Goal: Task Accomplishment & Management: Complete application form

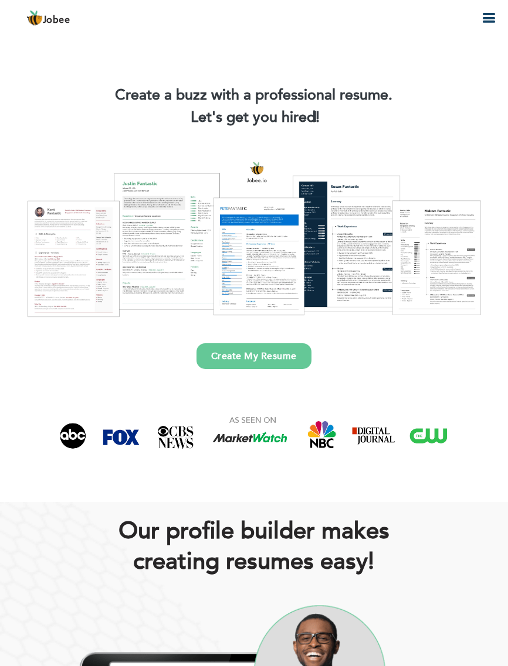
click at [263, 351] on link "Create My Resume" at bounding box center [253, 356] width 115 height 26
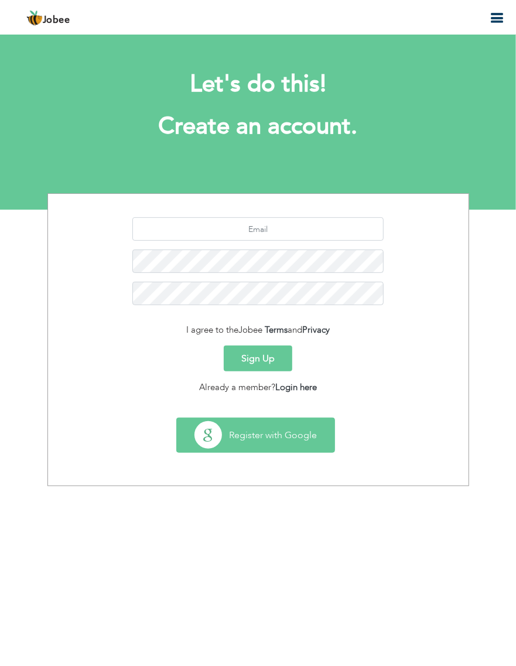
click at [235, 444] on button "Register with Google" at bounding box center [256, 435] width 158 height 34
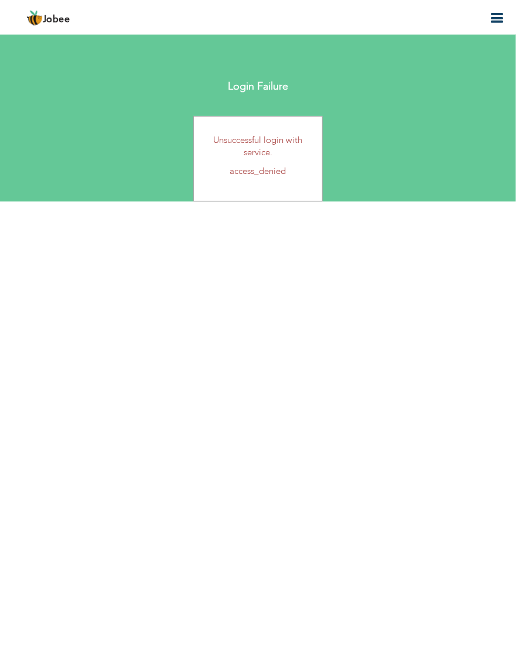
click at [489, 21] on button "button" at bounding box center [496, 19] width 21 height 16
